Goal: Task Accomplishment & Management: Use online tool/utility

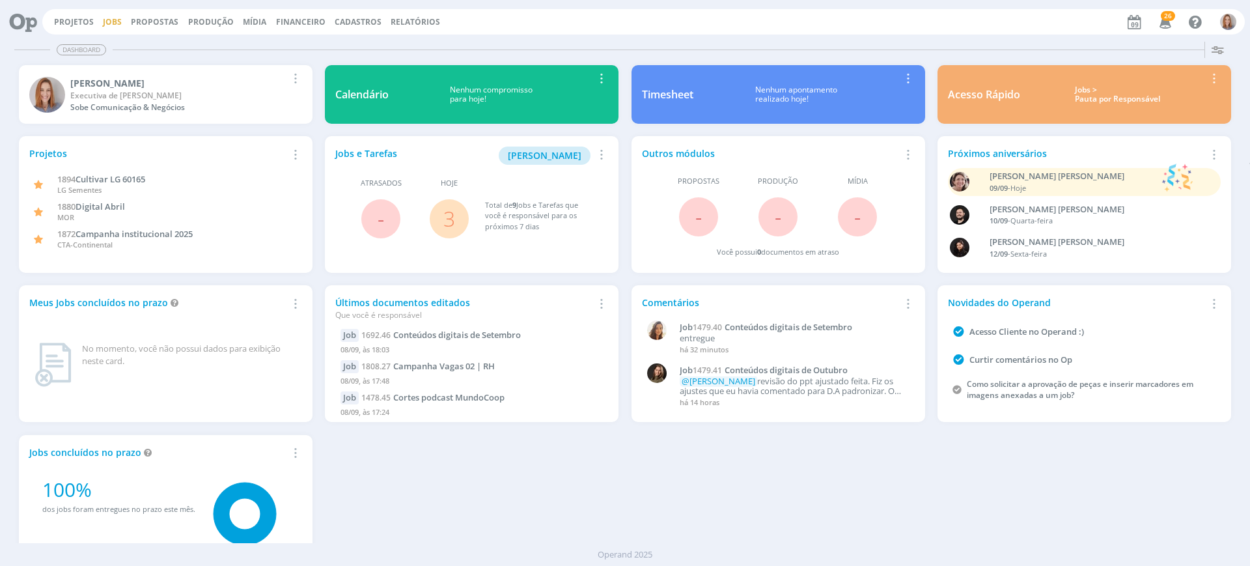
click at [111, 20] on link "Jobs" at bounding box center [112, 21] width 19 height 11
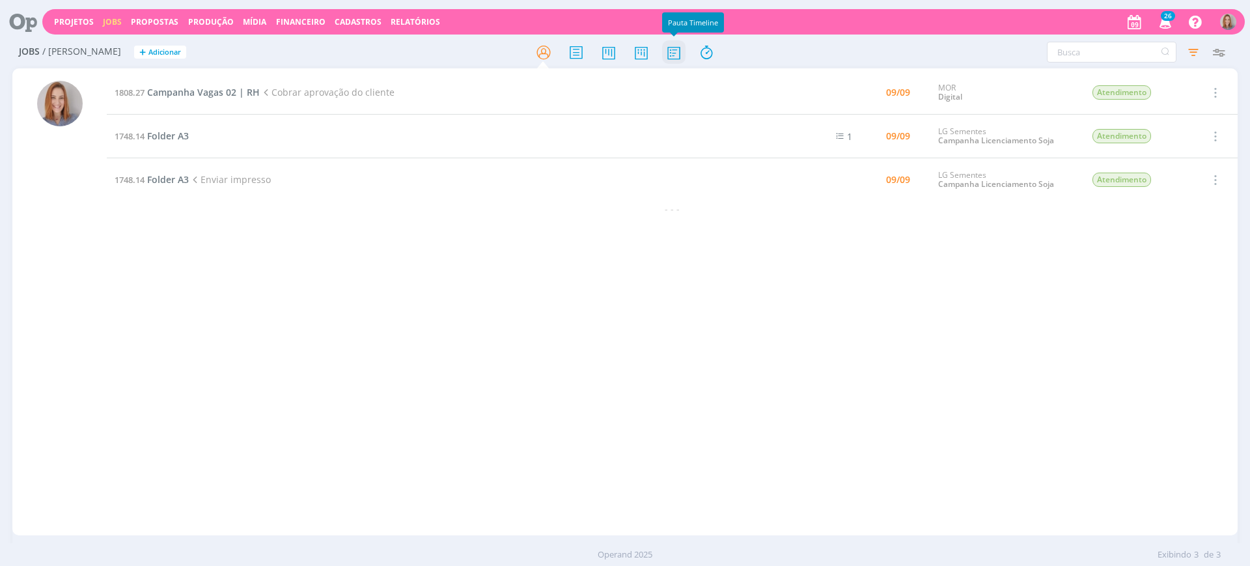
click at [678, 51] on icon at bounding box center [673, 52] width 23 height 25
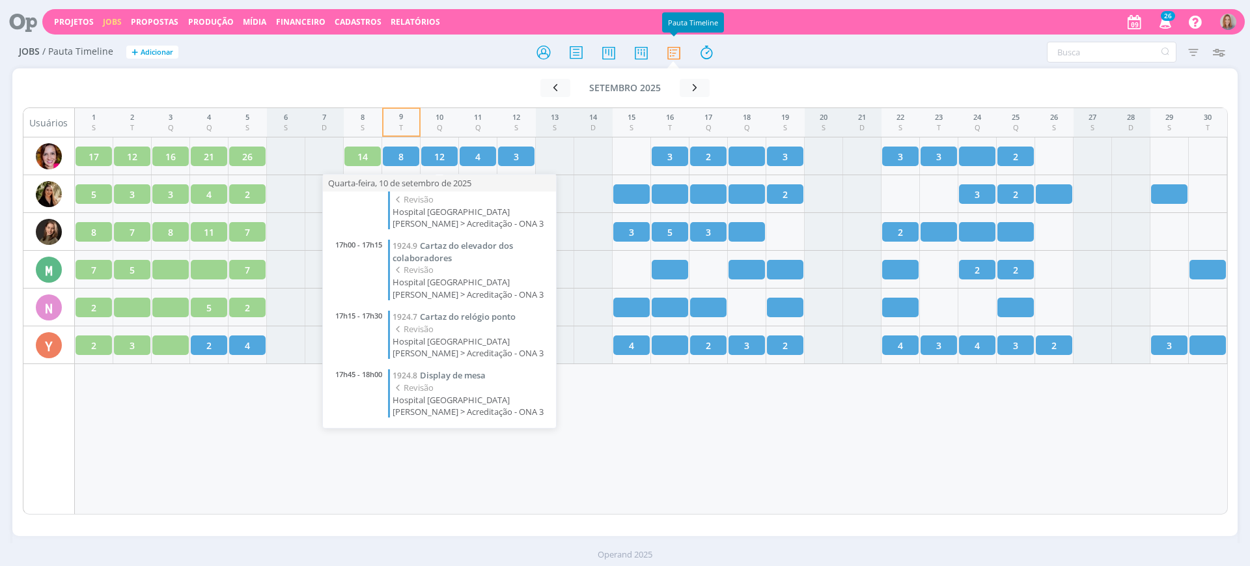
scroll to position [415, 0]
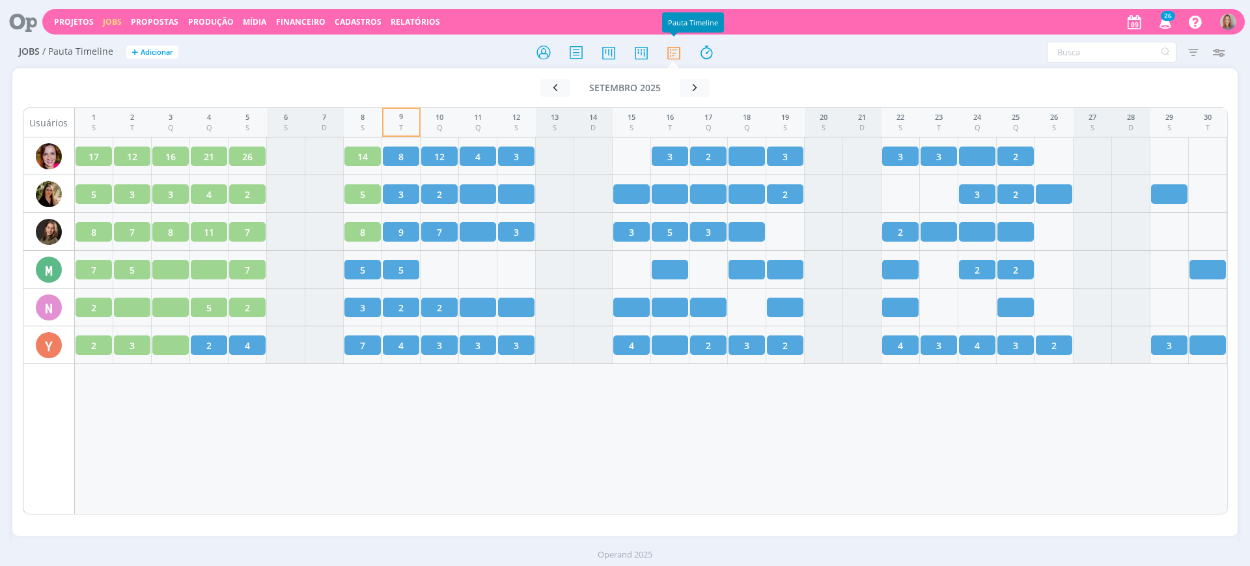
click at [598, 465] on div "1 S 2 T 3 Q 4 Q 5 S 6 S 7 D 8 S 9 T 10 Q 11 Q 12 S 13 S 14 D 15 S 16 T 17 Q 18 …" at bounding box center [651, 310] width 1153 height 407
click at [406, 477] on div "1 S 2 T 3 Q 4 Q 5 S 6 S 7 D 8 S 9 T 10 Q 11 Q 12 S 13 S 14 D 15 S 16 T 17 Q 18 …" at bounding box center [651, 310] width 1153 height 407
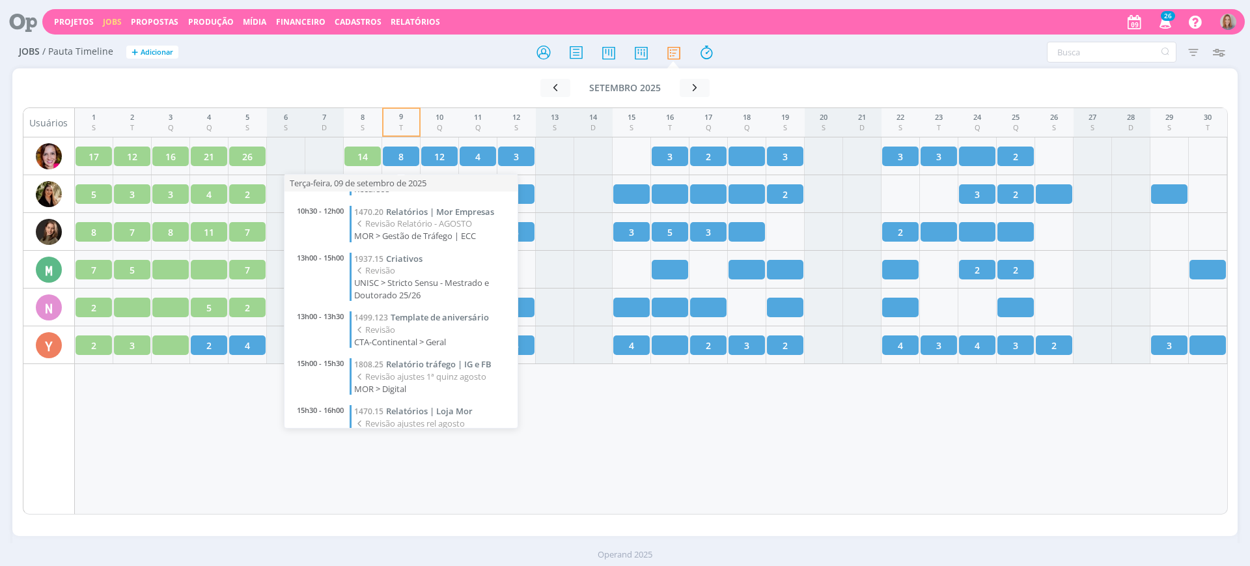
scroll to position [181, 0]
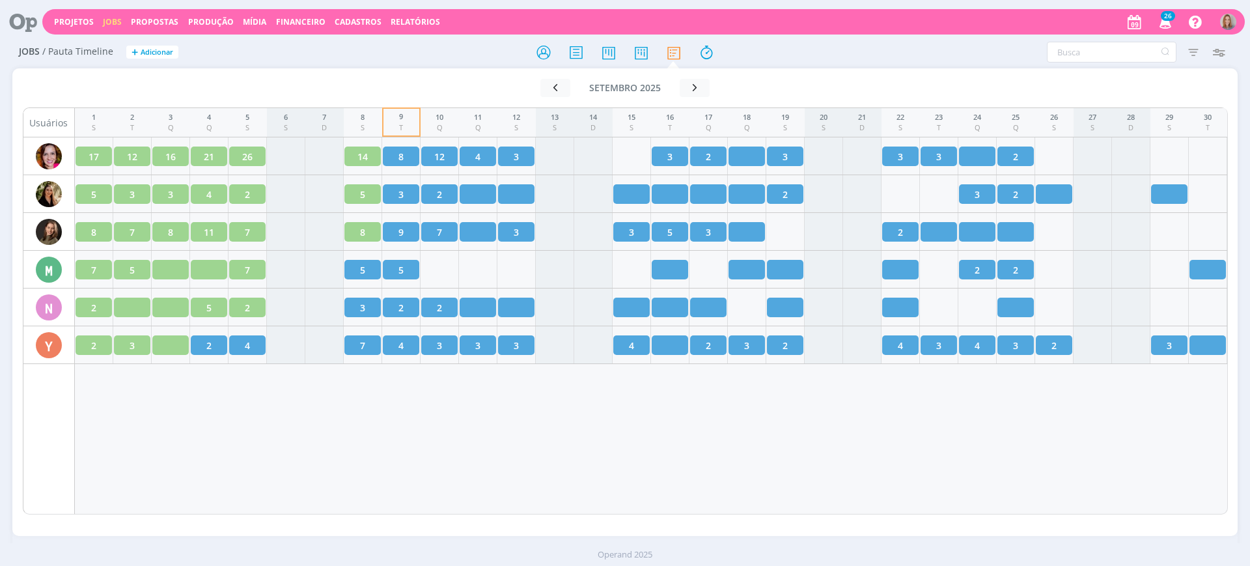
click at [565, 488] on div "1 S 2 T 3 Q 4 Q 5 S 6 S 7 D 8 S 9 T 10 Q 11 Q 12 S 13 S 14 D 15 S 16 T 17 Q 18 …" at bounding box center [651, 310] width 1153 height 407
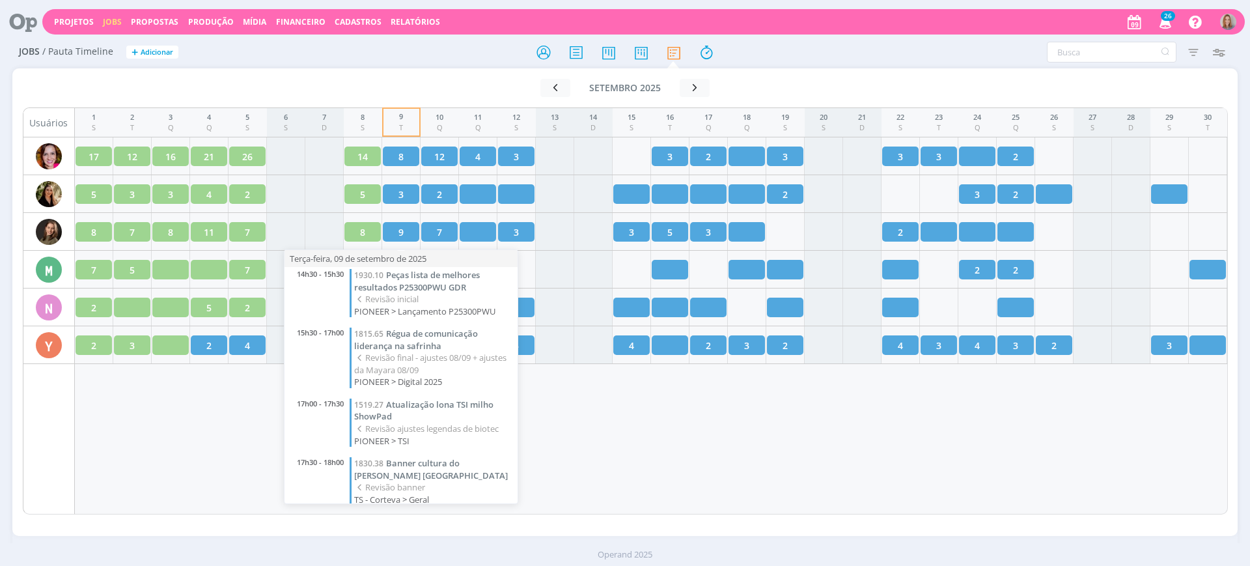
scroll to position [287, 0]
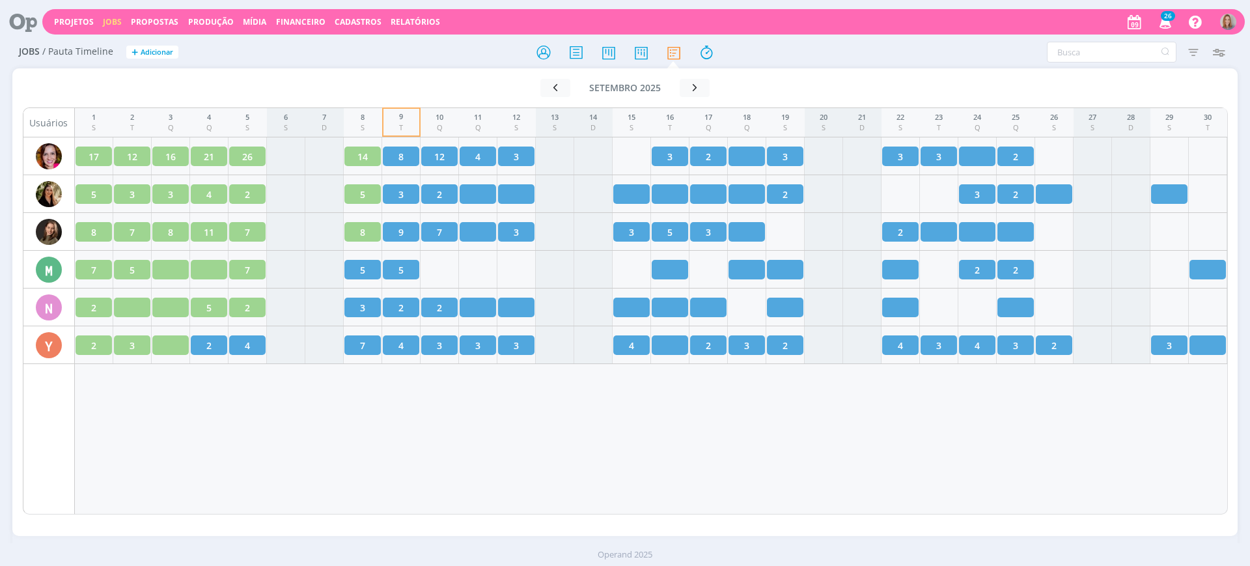
click at [604, 441] on div "1 S 2 T 3 Q 4 Q 5 S 6 S 7 D 8 S 9 T 10 Q 11 Q 12 S 13 S 14 D 15 S 16 T 17 Q 18 …" at bounding box center [651, 310] width 1153 height 407
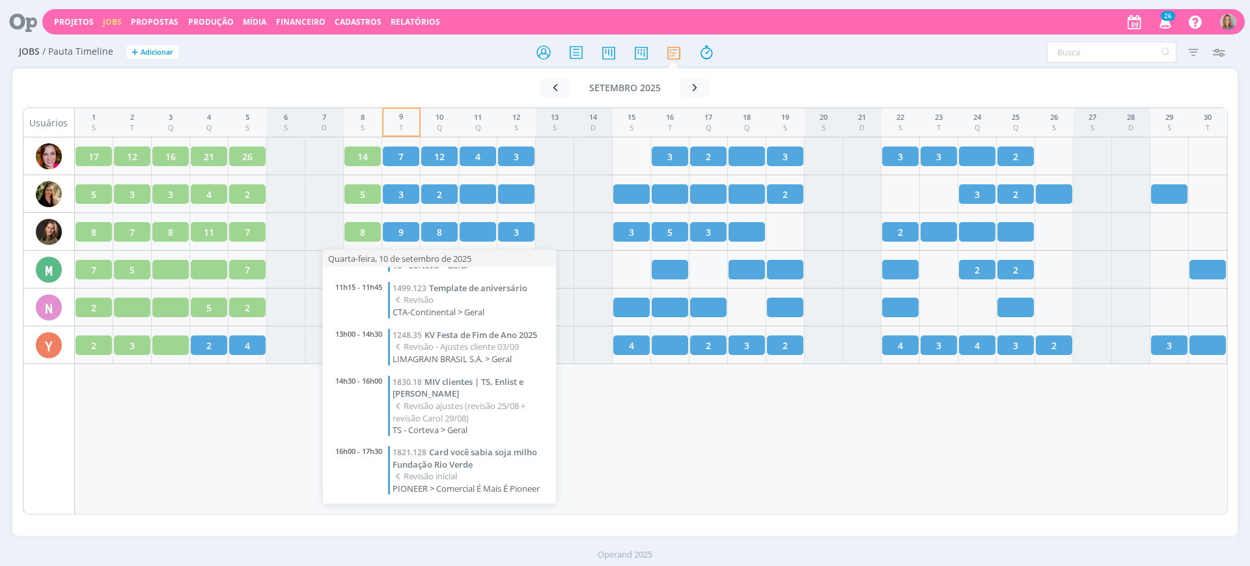
scroll to position [204, 0]
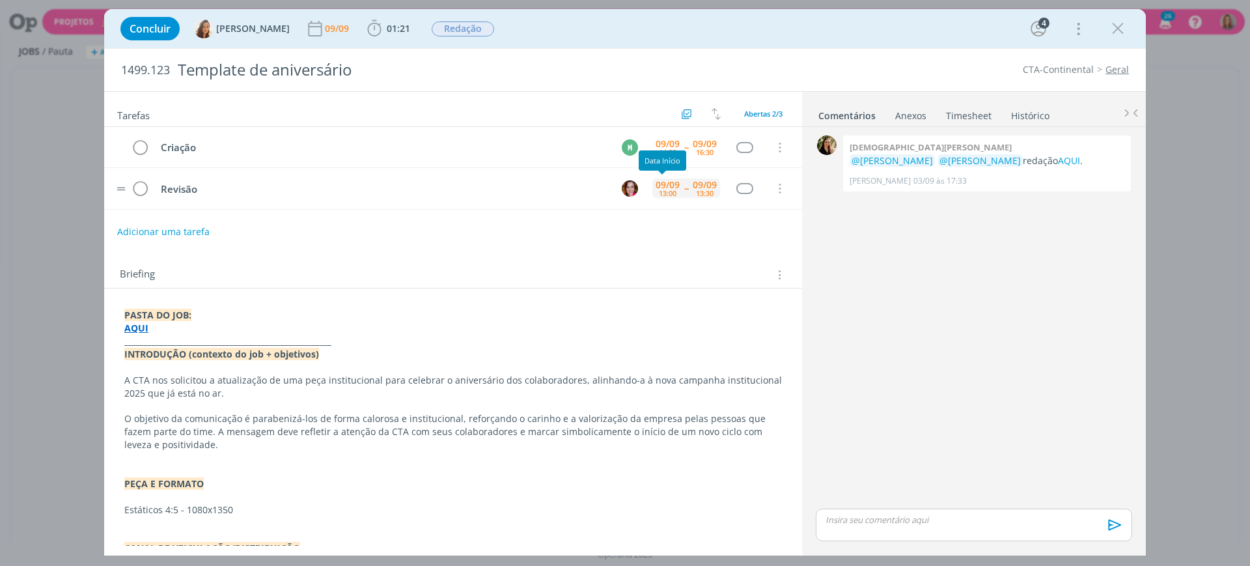
click at [659, 189] on div "13:00" at bounding box center [668, 192] width 18 height 7
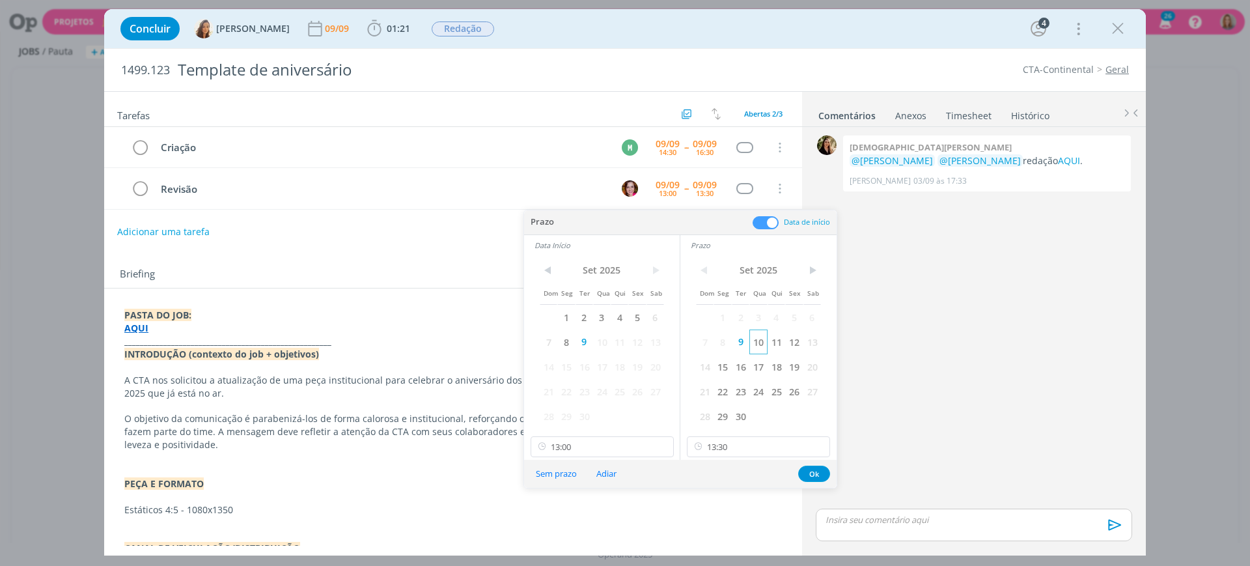
click at [764, 337] on span "10" at bounding box center [758, 341] width 18 height 25
click at [610, 341] on span "10" at bounding box center [602, 341] width 18 height 25
click at [602, 439] on input "13:00" at bounding box center [602, 446] width 143 height 21
click at [579, 399] on div "11:15" at bounding box center [604, 410] width 146 height 23
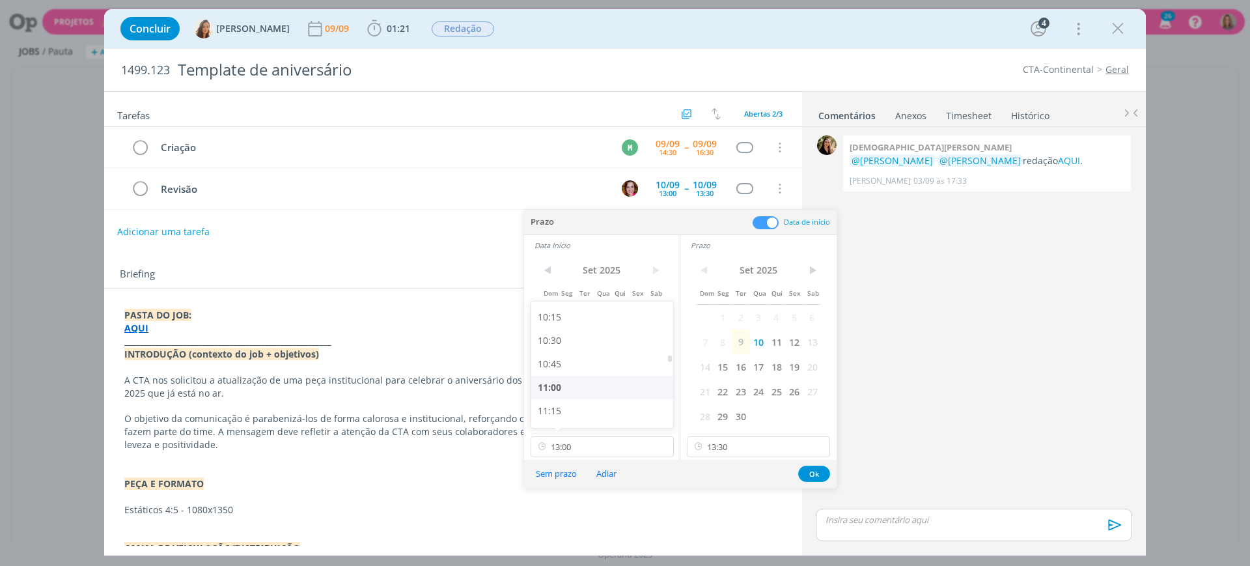
type input "11:15"
drag, startPoint x: 715, startPoint y: 444, endPoint x: 716, endPoint y: 432, distance: 12.4
click at [715, 443] on input "13:30" at bounding box center [758, 446] width 143 height 21
click at [725, 326] on div "11:45" at bounding box center [761, 329] width 146 height 23
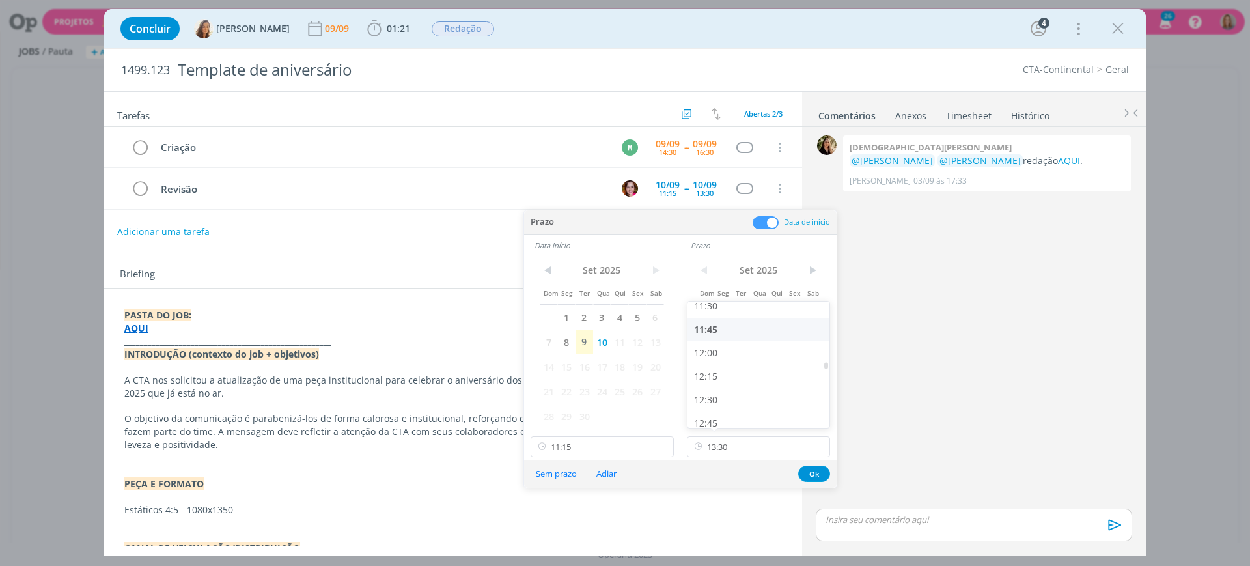
type input "11:45"
click at [812, 467] on button "Ok" at bounding box center [814, 474] width 32 height 16
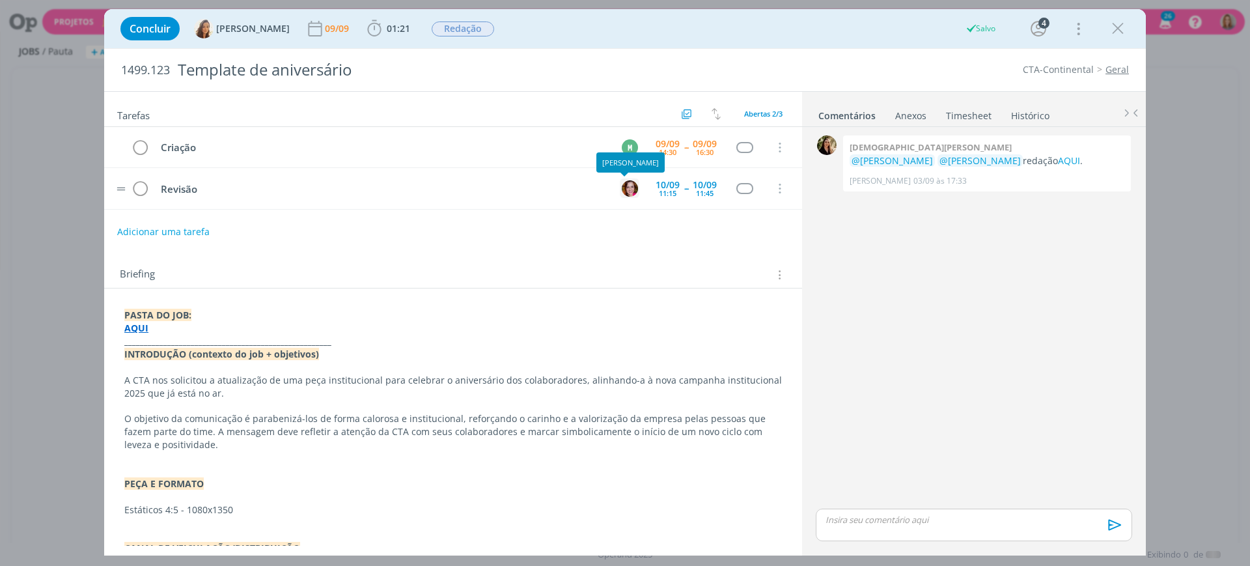
click at [622, 188] on img "dialog" at bounding box center [630, 188] width 16 height 16
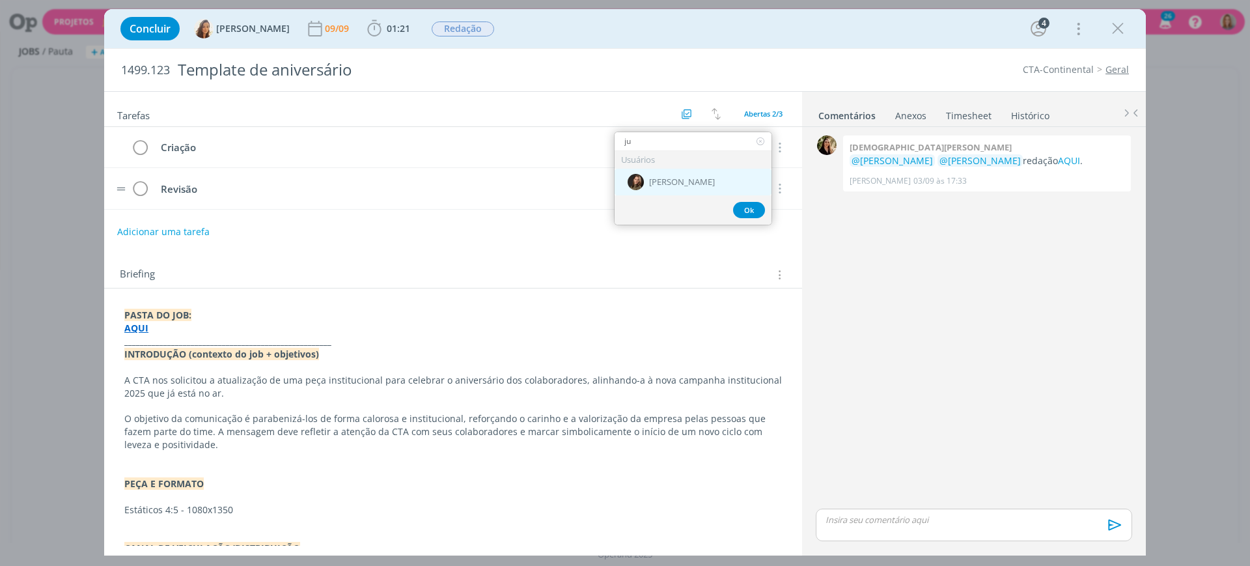
type input "ju"
click at [633, 186] on img "dialog" at bounding box center [636, 182] width 16 height 16
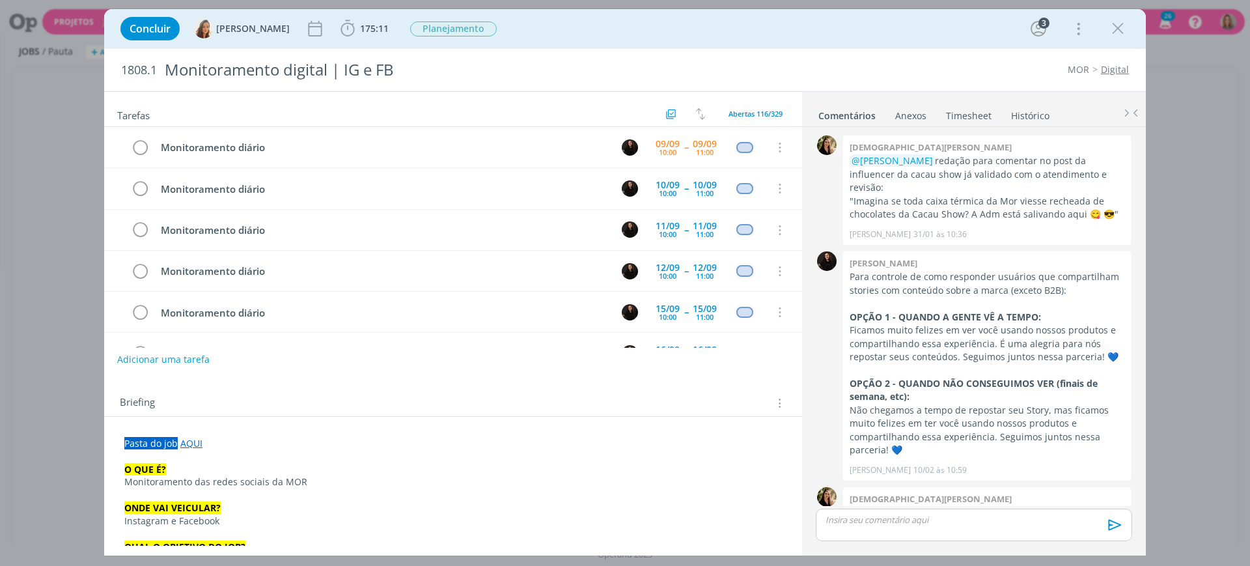
scroll to position [1297, 0]
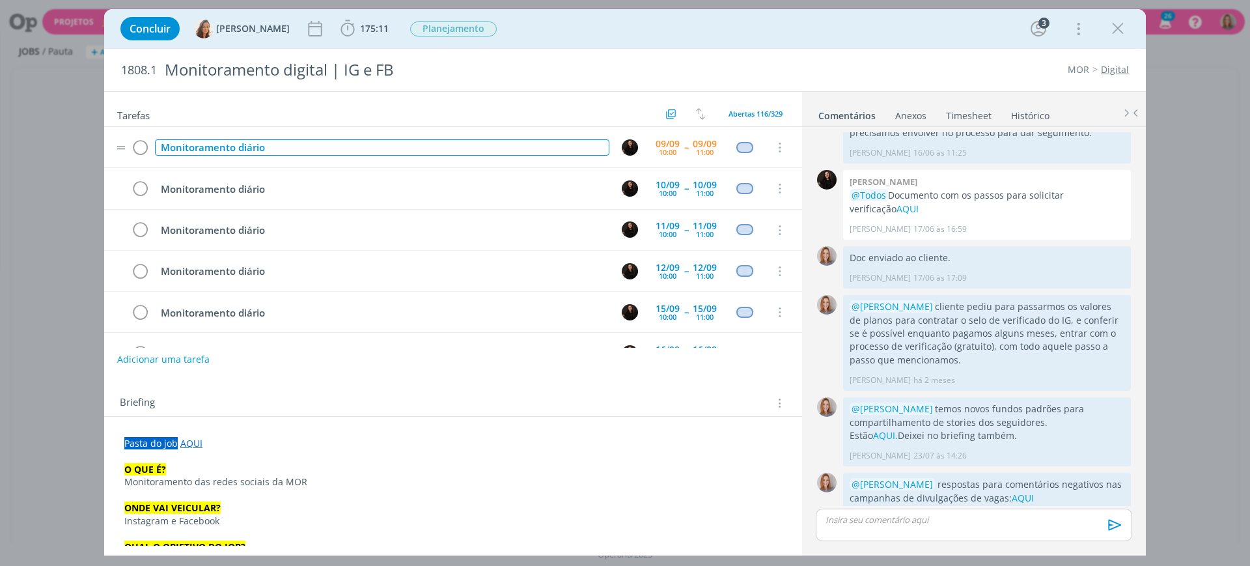
click at [305, 147] on div "Monitoramento diário" at bounding box center [382, 147] width 454 height 16
drag, startPoint x: 465, startPoint y: 137, endPoint x: 401, endPoint y: 150, distance: 65.1
click at [398, 148] on td "Monitoramento diário (ver comentários anúncios - vagas)" at bounding box center [379, 147] width 454 height 23
click at [350, 147] on div "Monitoramento diário (ver comentários anúncios - vagas)" at bounding box center [382, 147] width 454 height 16
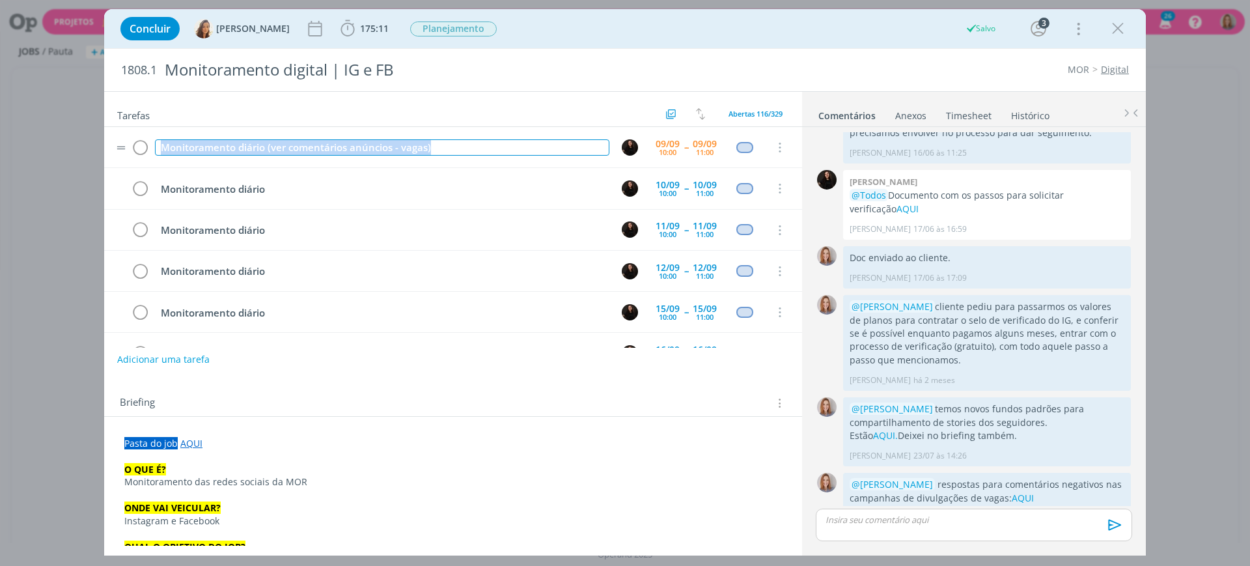
click at [350, 147] on div "Monitoramento diário (ver comentários anúncios - vagas)" at bounding box center [382, 147] width 454 height 16
click at [418, 149] on div "Monitoramento diário (ver comentários anúncios - vagas)" at bounding box center [382, 147] width 454 height 16
drag, startPoint x: 432, startPoint y: 150, endPoint x: 267, endPoint y: 161, distance: 165.1
click at [267, 161] on tr "Monitoramento diário (ver comentários anúncios - vagas) [DATE] 10:00 -- [DATE] …" at bounding box center [453, 147] width 698 height 41
copy div "(ver comentários anúncios - vagas)"
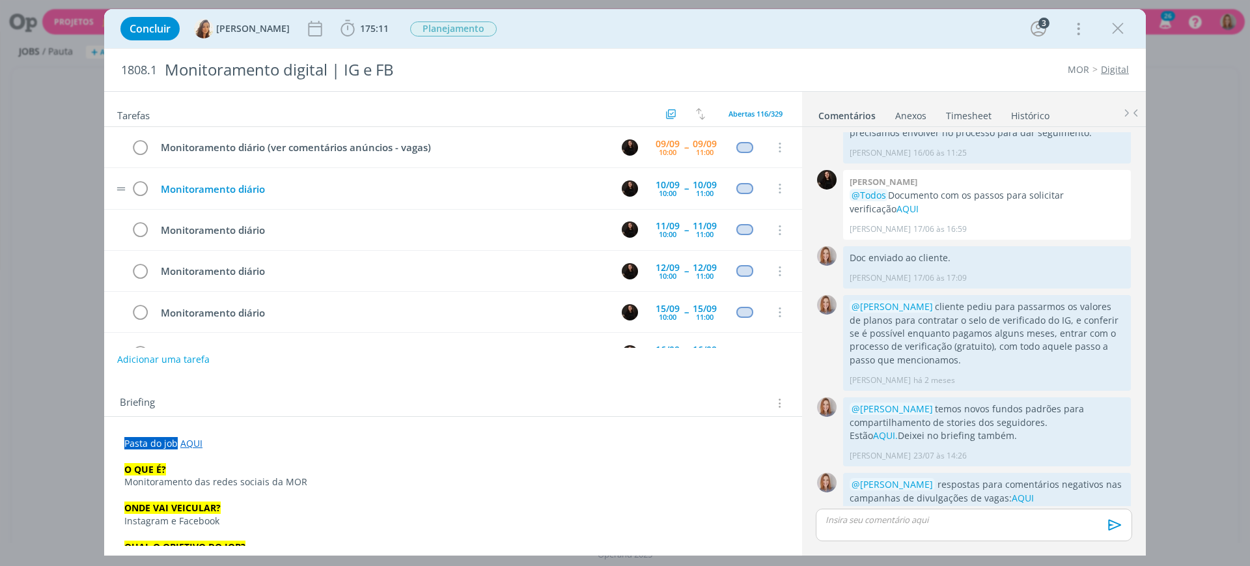
drag, startPoint x: 280, startPoint y: 174, endPoint x: 285, endPoint y: 185, distance: 11.6
click at [281, 174] on tr "Monitoramento diário [DATE] 10:00 -- [DATE] 11:00 Cancelar" at bounding box center [453, 188] width 698 height 41
click at [285, 186] on div "Monitoramento diário" at bounding box center [382, 189] width 454 height 16
click at [286, 223] on div "Monitoramento diário" at bounding box center [382, 230] width 454 height 16
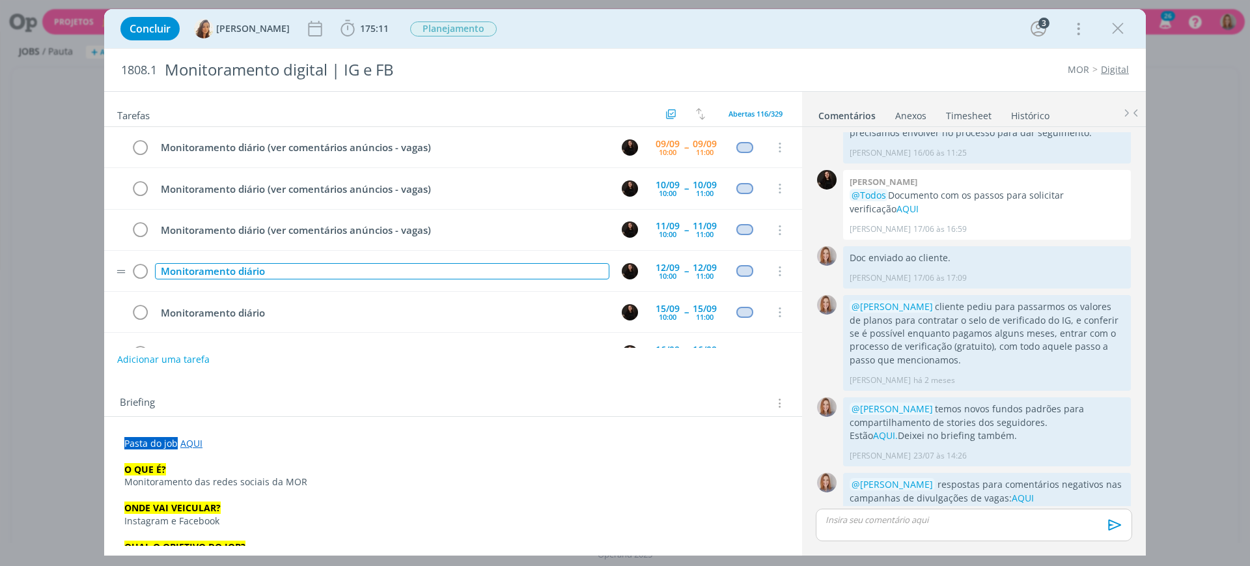
click at [296, 264] on div "Monitoramento diário" at bounding box center [382, 271] width 454 height 16
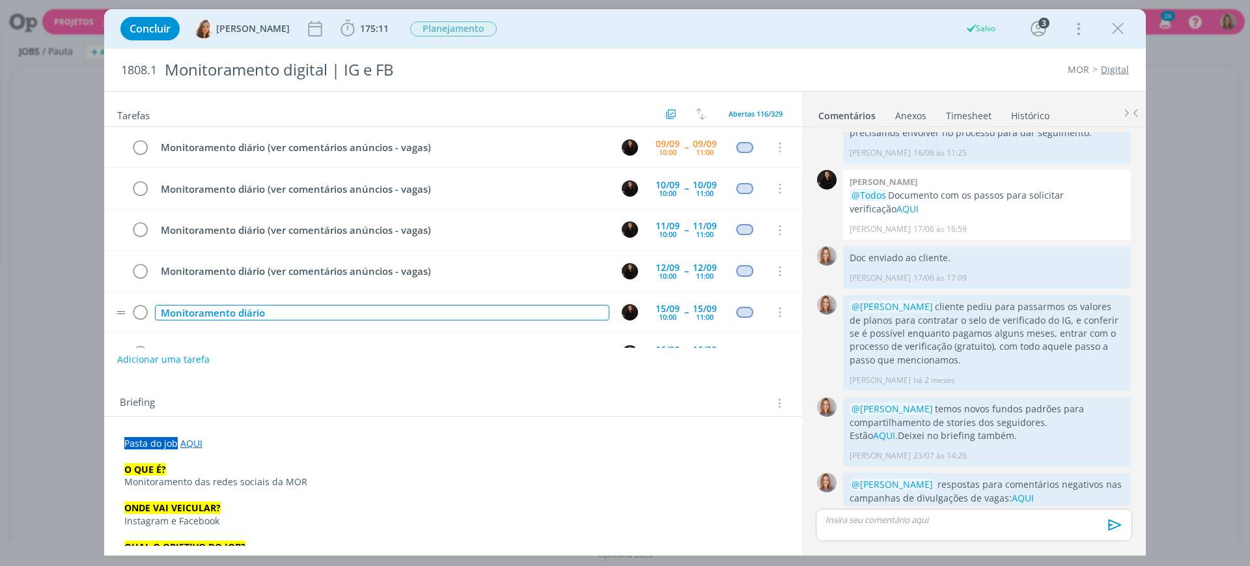
click at [341, 307] on div "Monitoramento diário" at bounding box center [382, 313] width 454 height 16
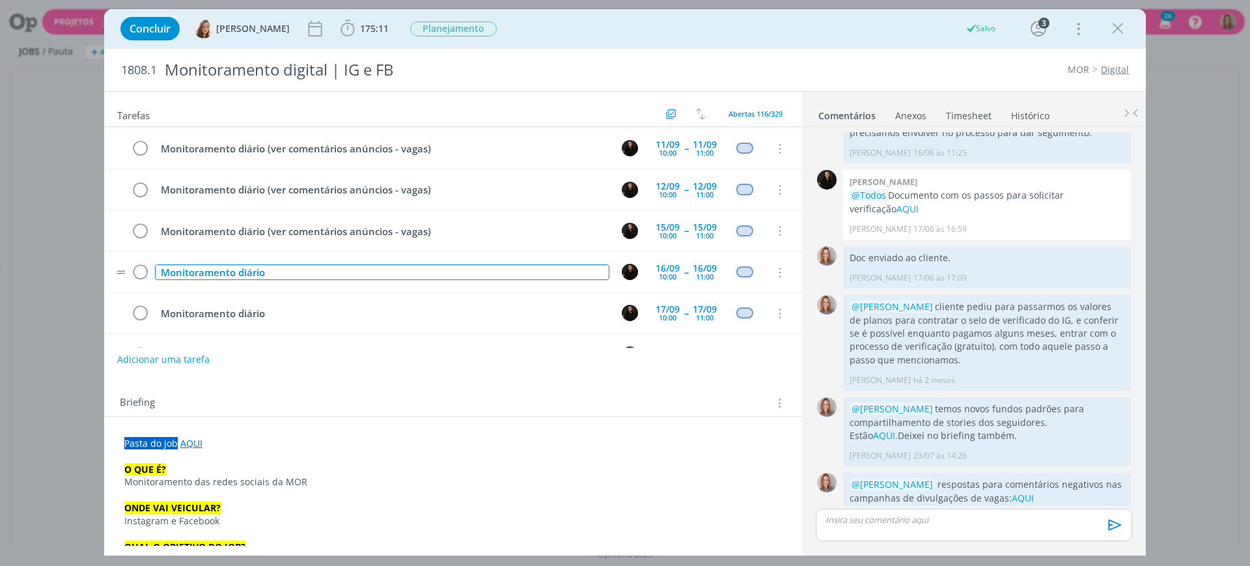
click at [331, 279] on div "Monitoramento diário" at bounding box center [382, 272] width 454 height 16
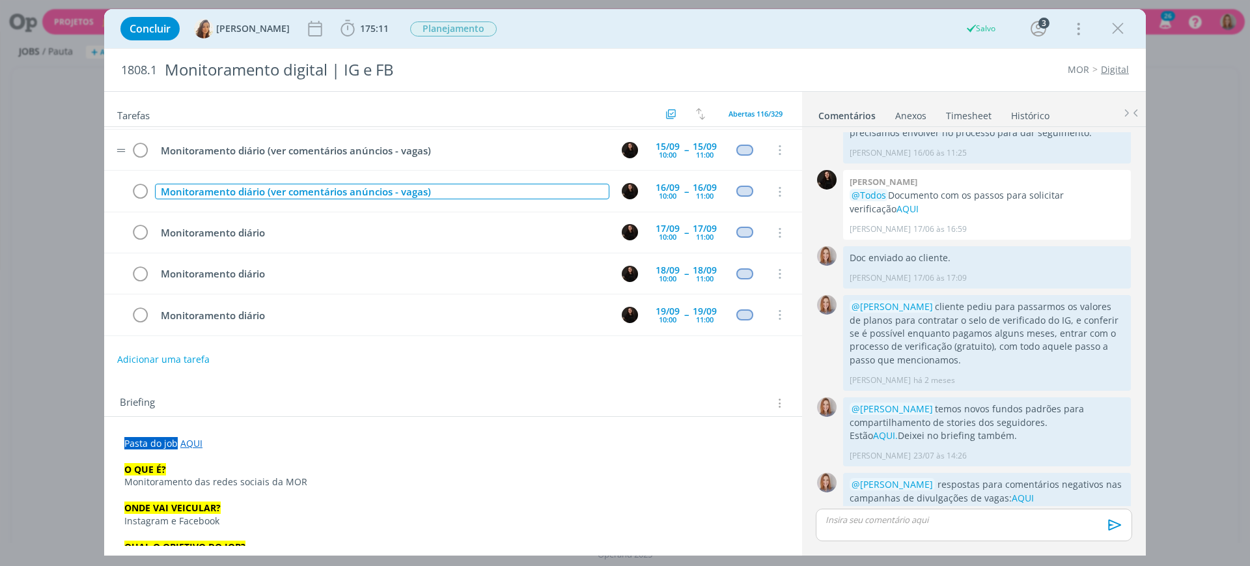
scroll to position [163, 0]
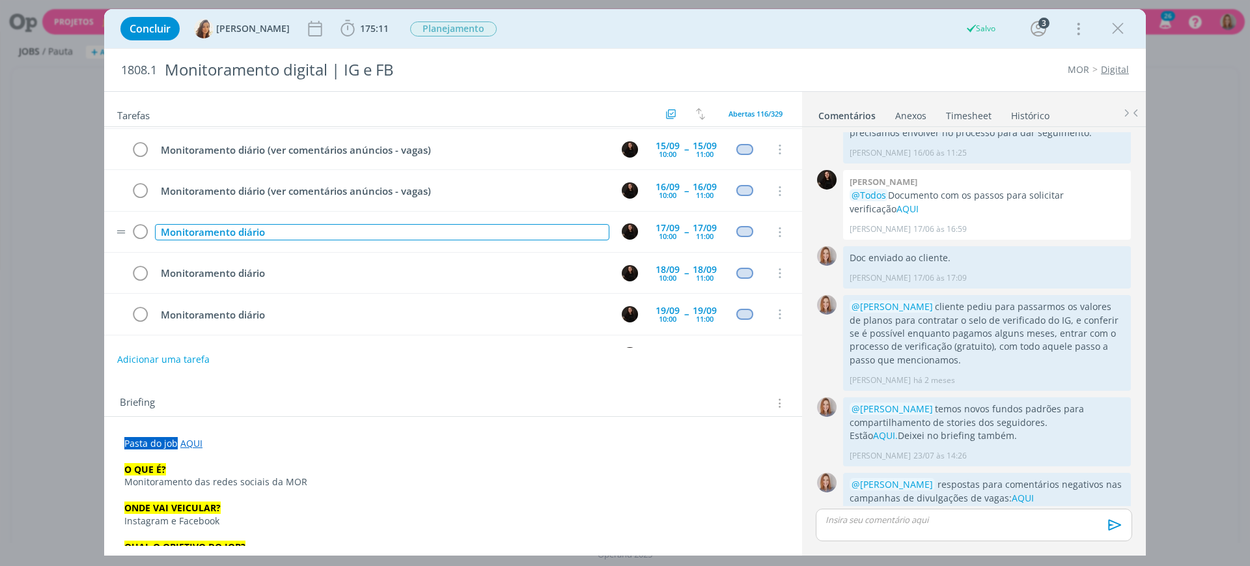
click at [322, 229] on div "Monitoramento diário" at bounding box center [382, 232] width 454 height 16
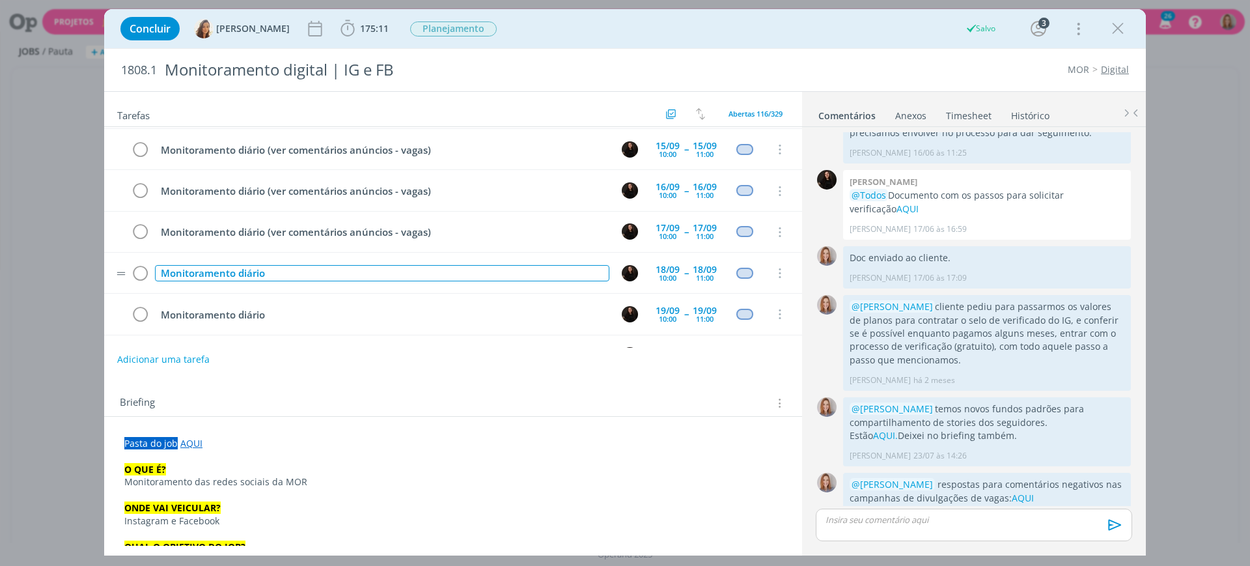
click at [343, 265] on div "Monitoramento diário" at bounding box center [382, 273] width 454 height 16
click at [811, 400] on picture "dialog" at bounding box center [827, 406] width 33 height 12
